Goal: Navigation & Orientation: Find specific page/section

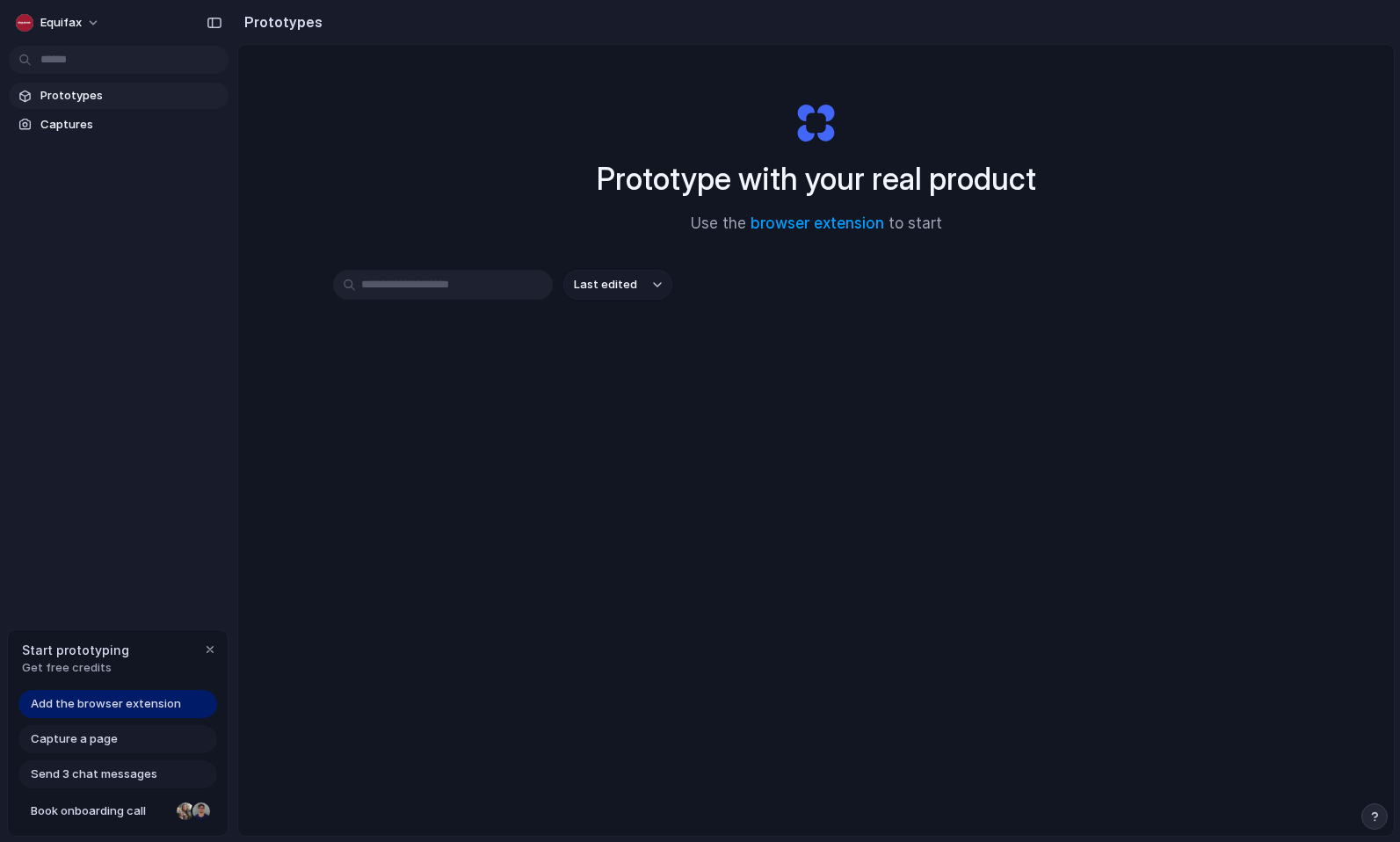
click at [654, 285] on div "button" at bounding box center [657, 284] width 9 height 7
click at [654, 285] on div "Last edited Last created Alphabetical" at bounding box center [700, 421] width 1400 height 842
click at [103, 748] on div "Capture a page" at bounding box center [118, 739] width 199 height 28
click at [103, 743] on span "Capture a page" at bounding box center [74, 739] width 87 height 18
click at [129, 700] on span "Add the browser extension" at bounding box center [106, 704] width 150 height 18
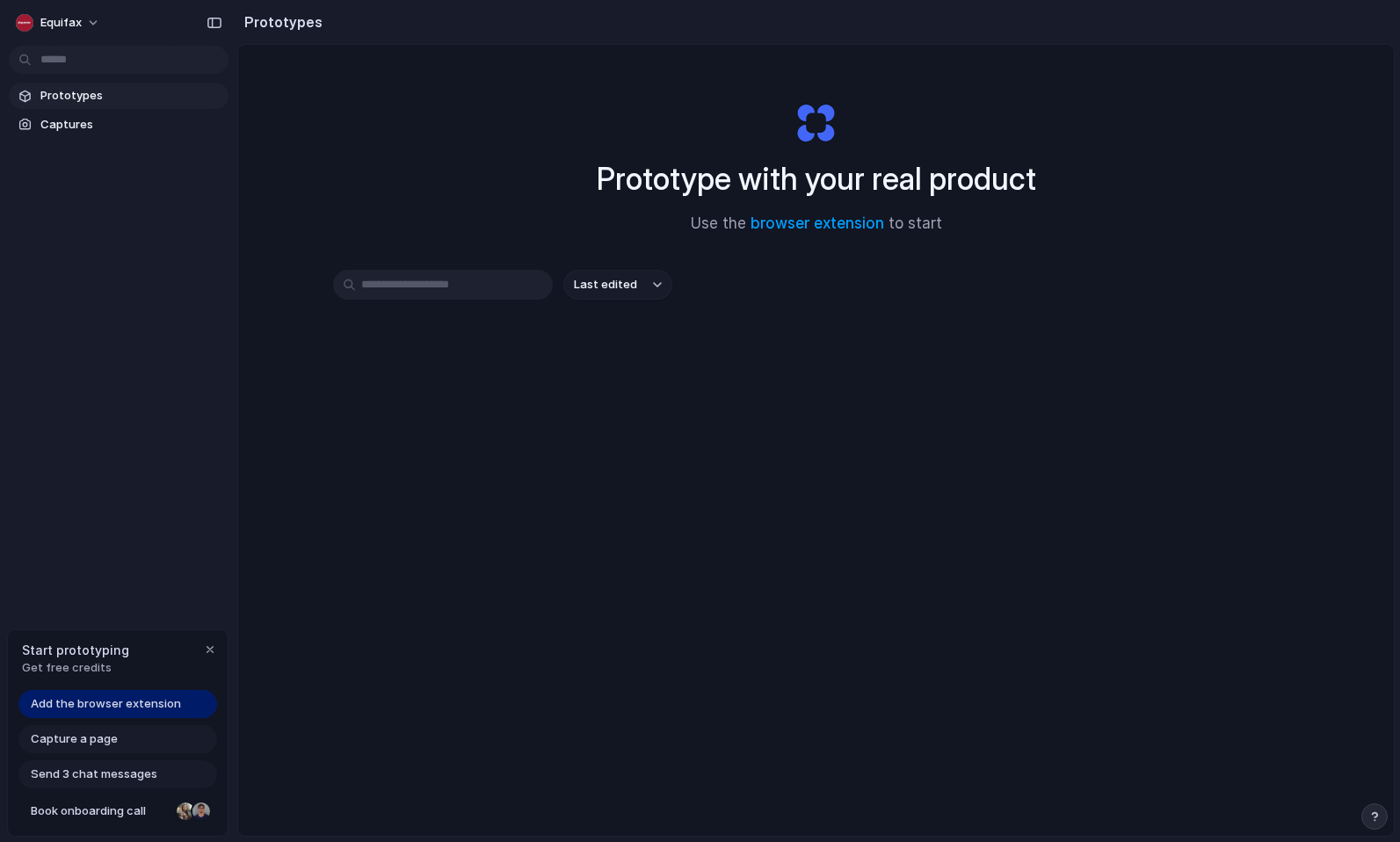
click at [130, 699] on span "Add the browser extension" at bounding box center [106, 704] width 150 height 18
click at [127, 517] on div "Equifax Prototypes Captures Start prototyping Get free credits Add the browser …" at bounding box center [118, 421] width 237 height 842
click at [76, 90] on span "Prototypes" at bounding box center [131, 96] width 181 height 18
click at [82, 99] on span "Prototypes" at bounding box center [131, 96] width 181 height 18
click at [83, 122] on span "Captures" at bounding box center [131, 125] width 181 height 18
